Goal: Task Accomplishment & Management: Manage account settings

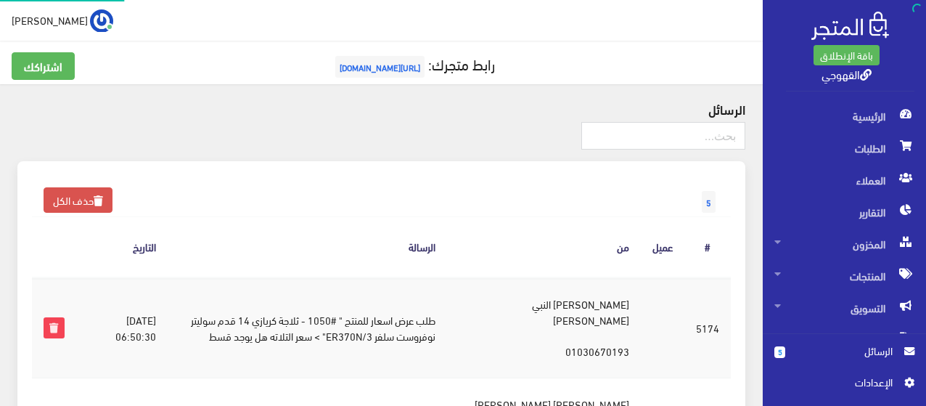
scroll to position [174, 0]
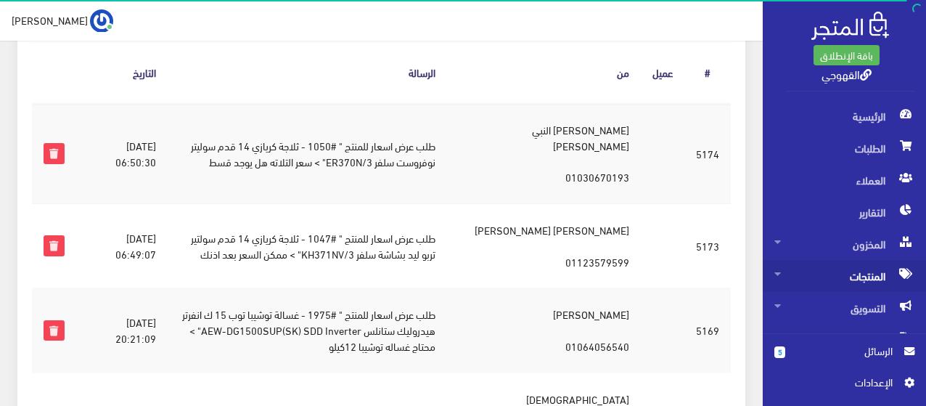
click at [861, 275] on span "المنتجات" at bounding box center [845, 276] width 140 height 32
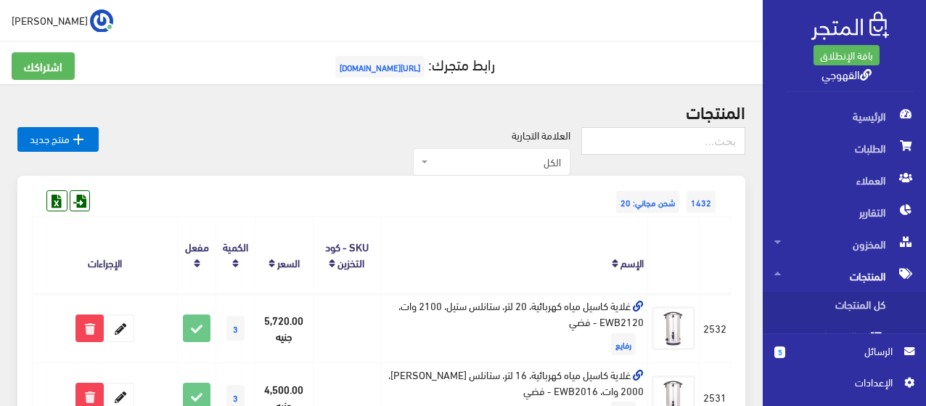
click at [462, 245] on th "الإسم" at bounding box center [513, 255] width 267 height 76
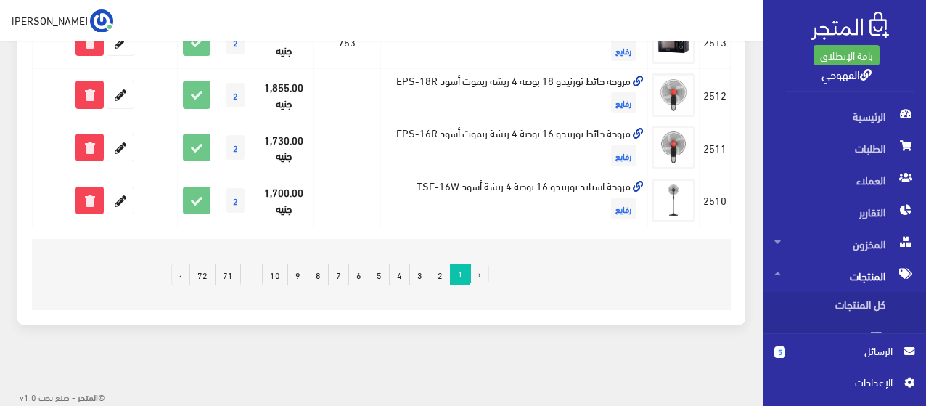
scroll to position [1329, 0]
click at [208, 274] on link "72" at bounding box center [203, 275] width 26 height 22
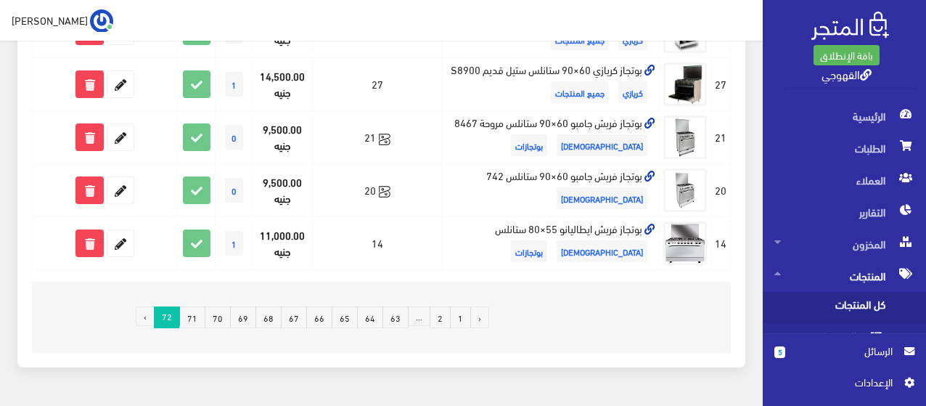
scroll to position [796, 0]
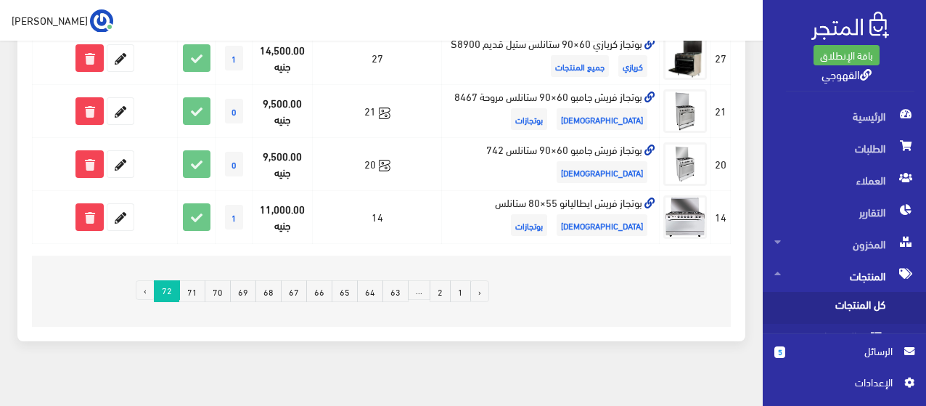
click at [147, 280] on li "›" at bounding box center [145, 291] width 18 height 22
click at [154, 280] on li "›" at bounding box center [145, 291] width 18 height 22
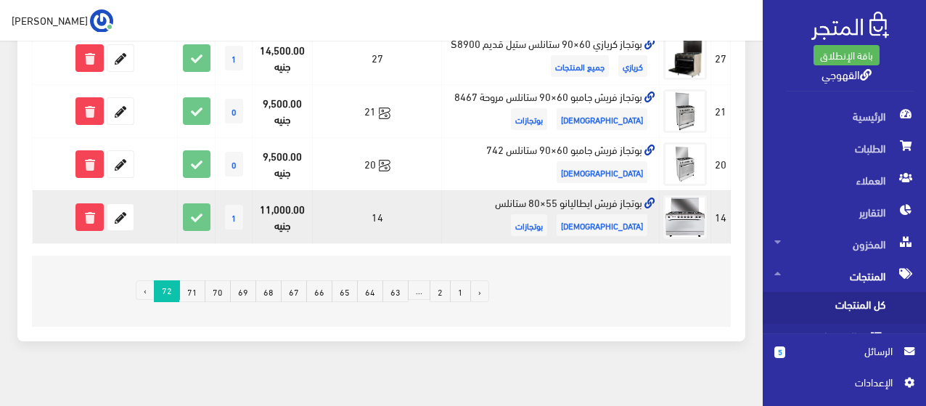
click at [548, 190] on td "بوتجاز فريش ايطاليانو 55×80 ستانلس فريش بوتجازات" at bounding box center [550, 216] width 219 height 53
copy td "بوتجاز فريش ايطاليانو 55×80 ستانلس"
click at [121, 204] on icon at bounding box center [120, 217] width 26 height 26
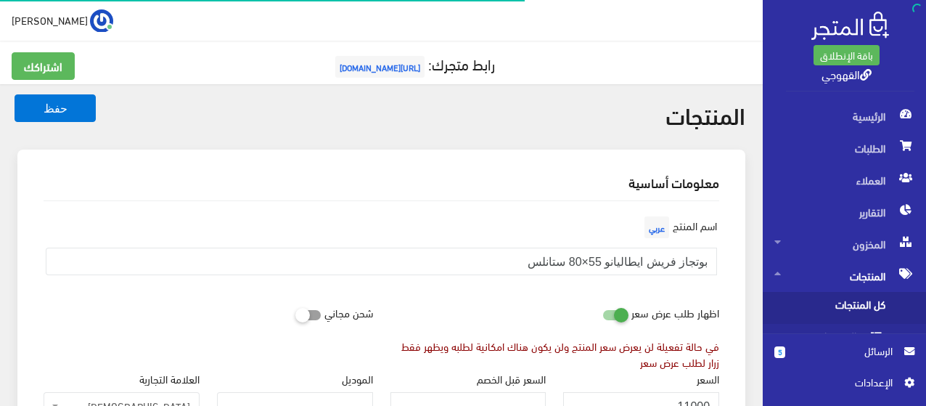
click at [515, 293] on div "اسم المنتج عربي بوتجاز فريش ايطاليانو 55×80 ستانلس" at bounding box center [381, 256] width 693 height 86
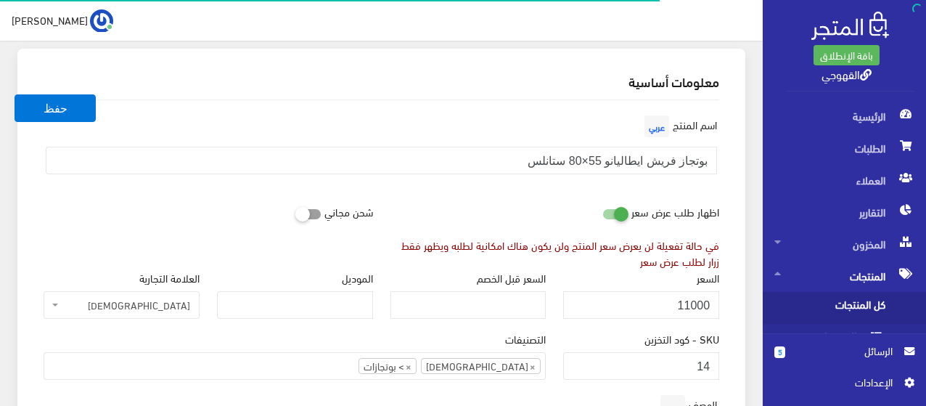
scroll to position [116, 0]
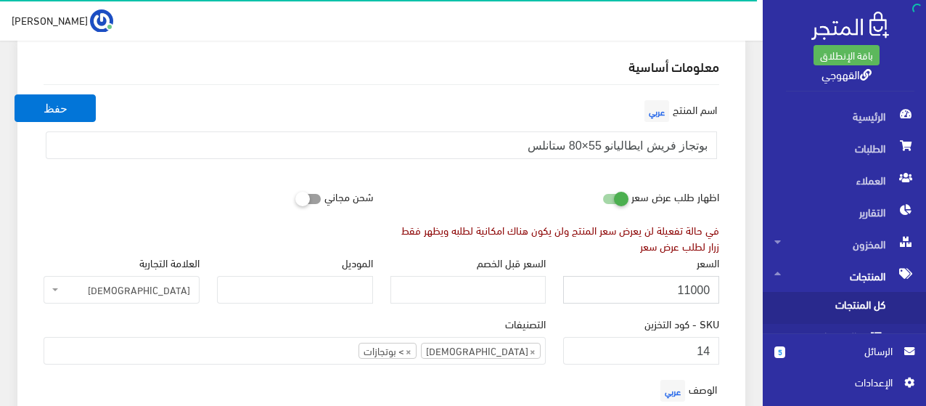
click at [611, 288] on input "11000" at bounding box center [641, 290] width 156 height 28
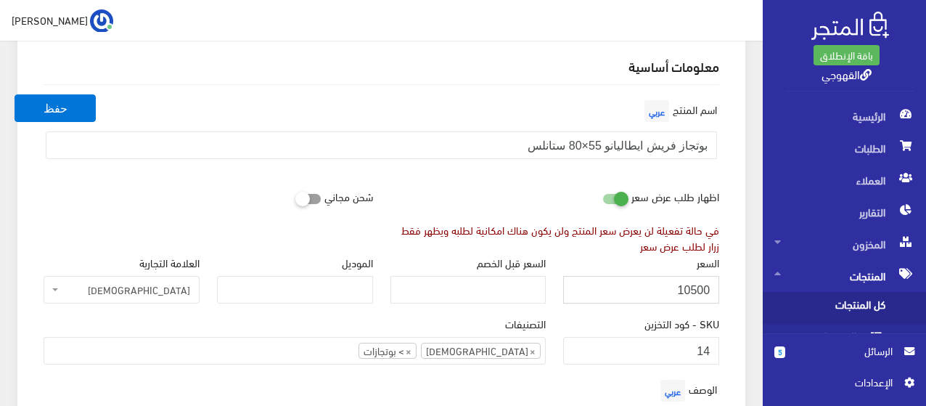
type input "10500"
click at [15, 94] on button "حفظ" at bounding box center [55, 108] width 81 height 28
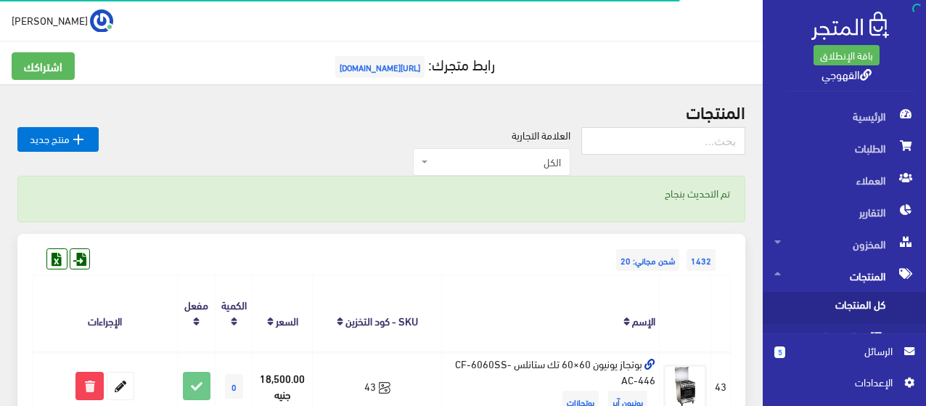
click at [492, 296] on th "الإسم" at bounding box center [550, 313] width 219 height 76
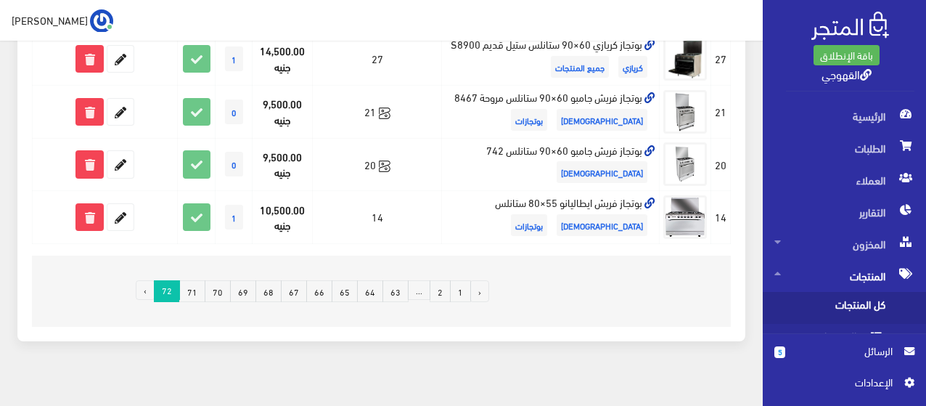
scroll to position [854, 0]
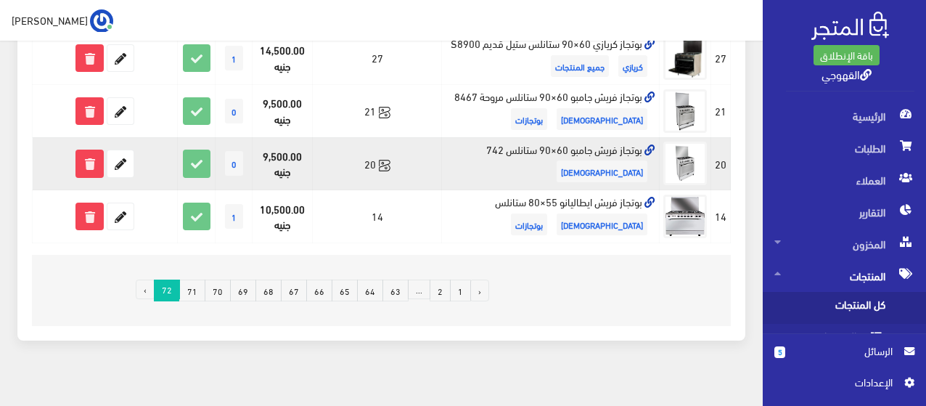
click at [547, 137] on td "بوتجاز فريش جامبو 60×90 ستانلس 742 [DEMOGRAPHIC_DATA]" at bounding box center [550, 163] width 219 height 53
copy td "بوتجاز فريش جامبو 60×90 ستانلس 742"
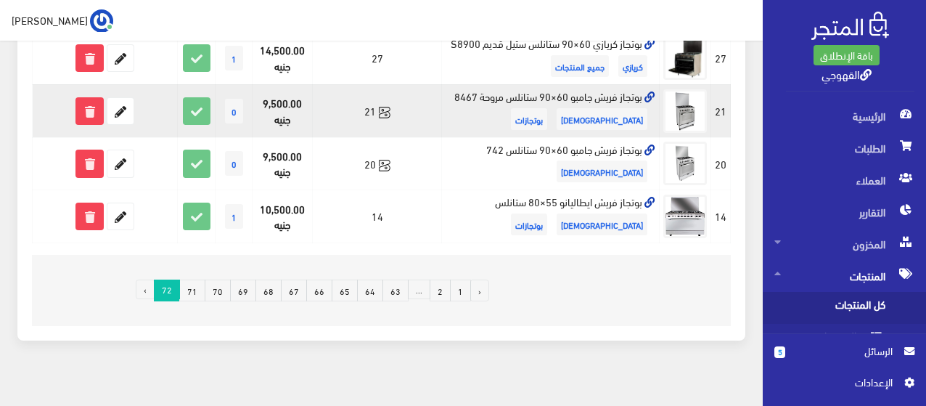
click at [547, 84] on td "بوتجاز فريش جامبو 60×90 ستانلس مروحة 8467 فريش بوتجازات" at bounding box center [550, 110] width 219 height 53
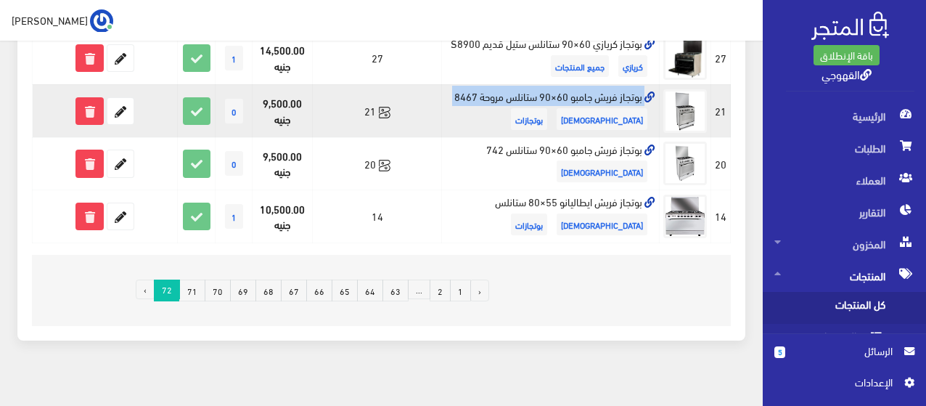
click at [547, 84] on td "بوتجاز فريش جامبو 60×90 ستانلس مروحة 8467 فريش بوتجازات" at bounding box center [550, 110] width 219 height 53
copy td "بوتجاز فريش جامبو 60×90 ستانلس مروحة 8467"
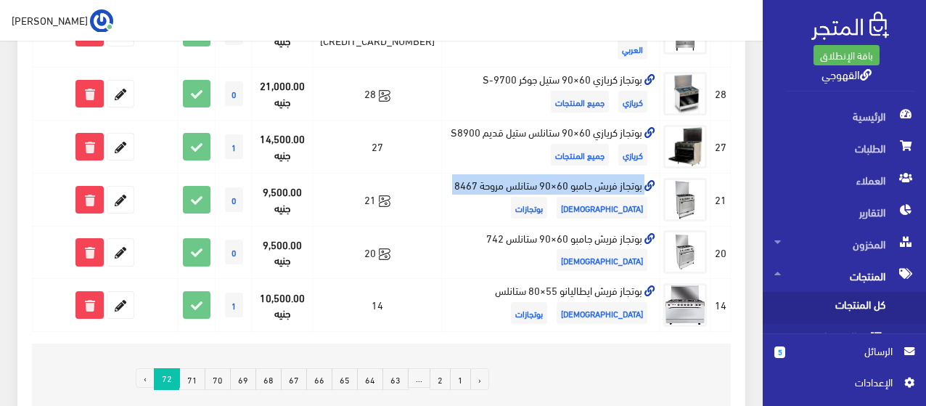
scroll to position [765, 0]
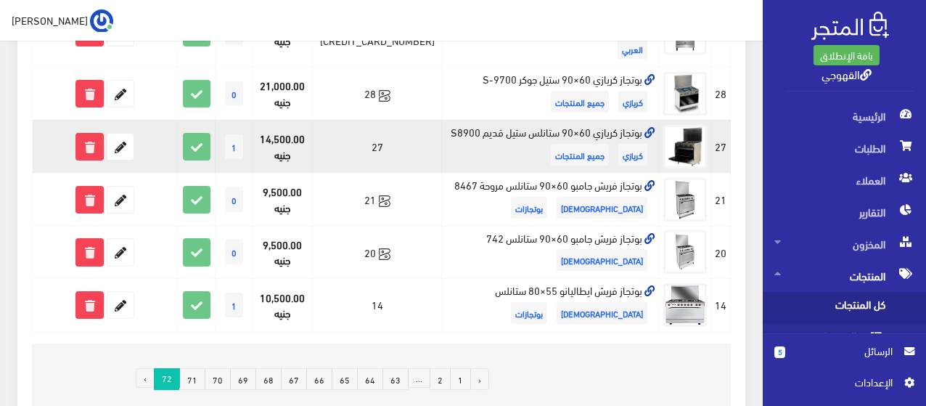
click at [456, 120] on td "بوتجاز كريازي 60×90 ستانلس ستيل قديم S8900 كريازي جميع المنتجات" at bounding box center [550, 146] width 219 height 53
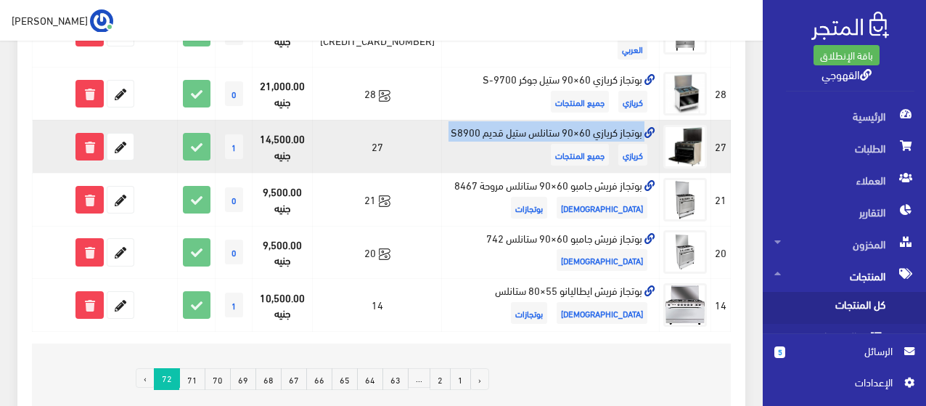
click at [456, 120] on td "بوتجاز كريازي 60×90 ستانلس ستيل قديم S8900 كريازي جميع المنتجات" at bounding box center [550, 146] width 219 height 53
copy td "بوتجاز كريازي 60×90 ستانلس ستيل قديم S8900"
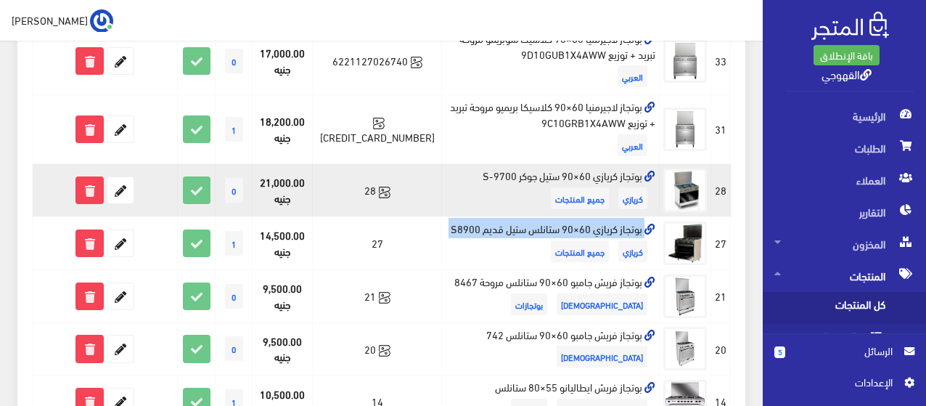
scroll to position [649, 0]
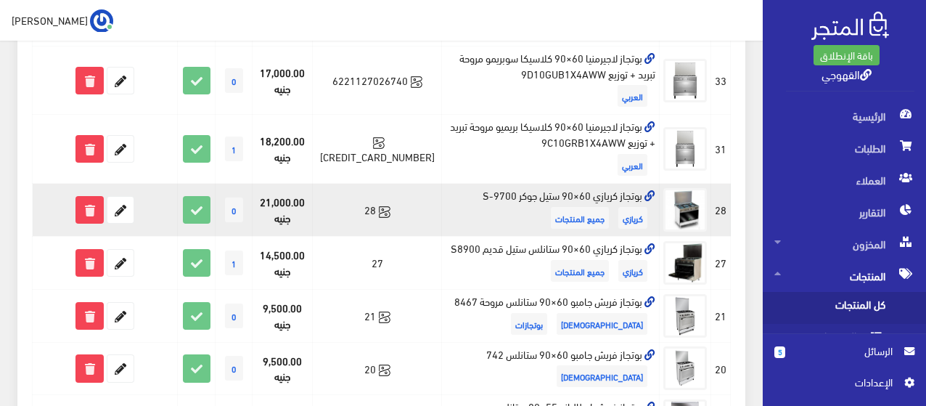
click at [575, 184] on td "بوتجاز كريازي 60×90 ستيل جوكر S-9700 كريازي جميع المنتجات" at bounding box center [550, 210] width 219 height 53
copy td "بوتجاز كريازي 60×90 ستيل جوكر S-9700"
